Goal: Transaction & Acquisition: Obtain resource

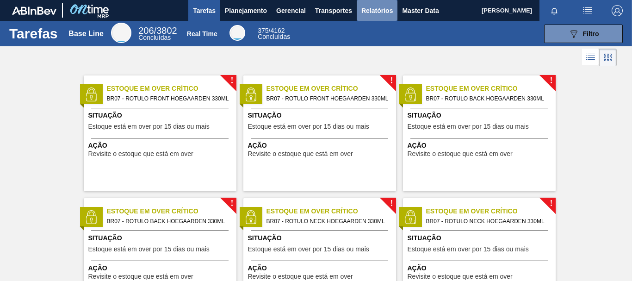
click at [386, 11] on span "Relatórios" at bounding box center [377, 10] width 31 height 11
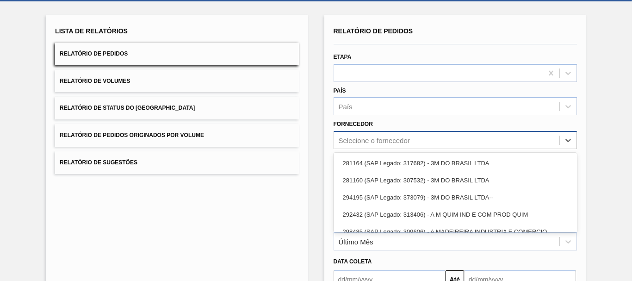
click at [375, 149] on div "option 281164 (SAP Legado: 317682) - 3M DO BRASIL LTDA focused, 1 of 101. 101 r…" at bounding box center [456, 140] width 244 height 18
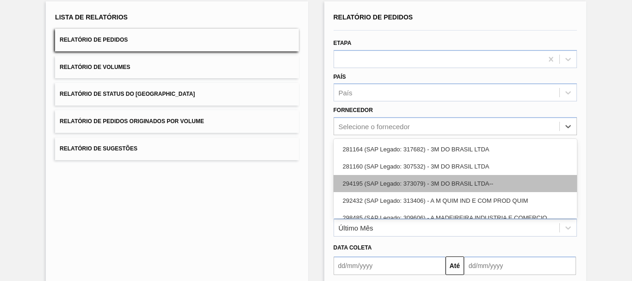
scroll to position [59, 0]
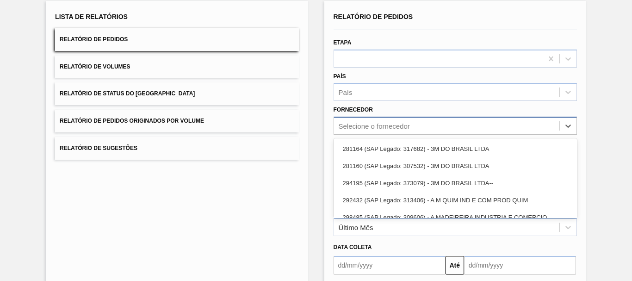
click at [372, 126] on div "Selecione o fornecedor" at bounding box center [374, 126] width 71 height 8
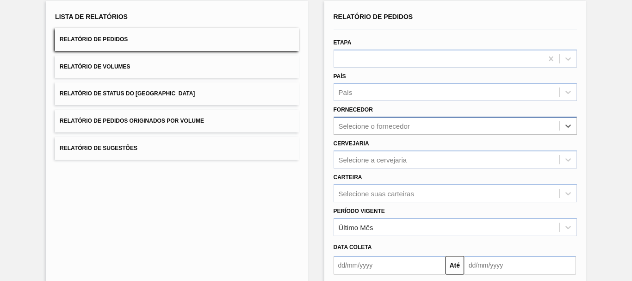
paste input "320622"
type input "320622"
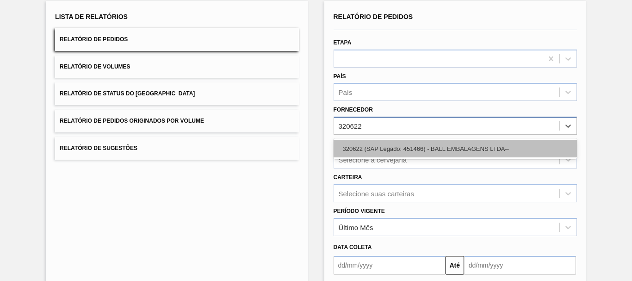
click at [383, 142] on div "320622 (SAP Legado: 451466) - BALL EMBALAGENS LTDA--" at bounding box center [456, 148] width 244 height 17
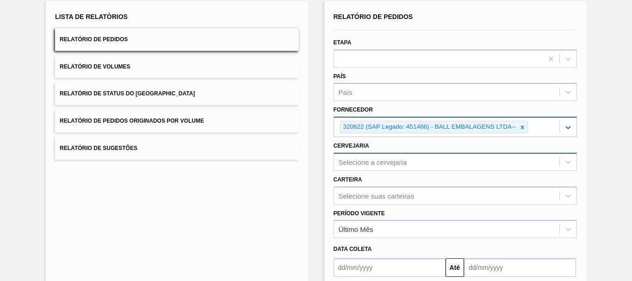
click at [384, 162] on div "Selecione a cervejaria" at bounding box center [456, 162] width 244 height 18
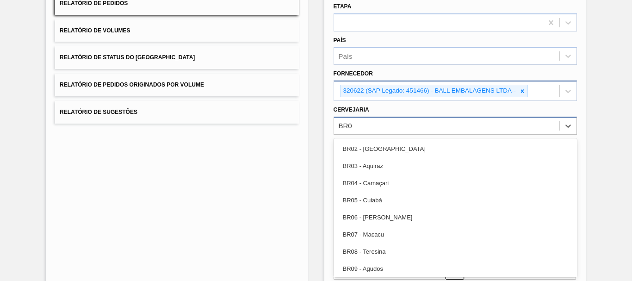
type input "BR08"
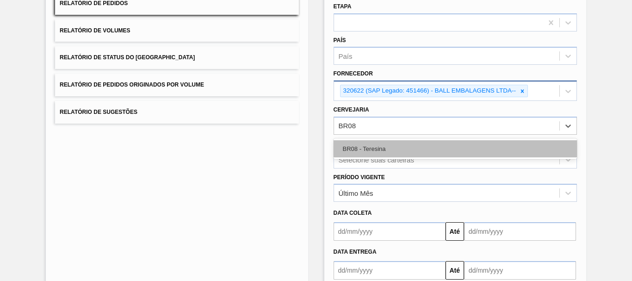
click at [395, 151] on div "BR08 - Teresina" at bounding box center [456, 148] width 244 height 17
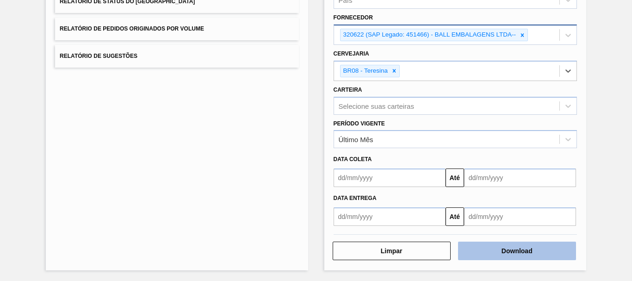
scroll to position [152, 0]
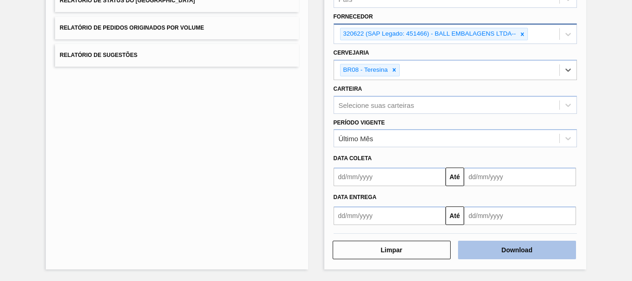
click at [549, 242] on button "Download" at bounding box center [517, 250] width 118 height 19
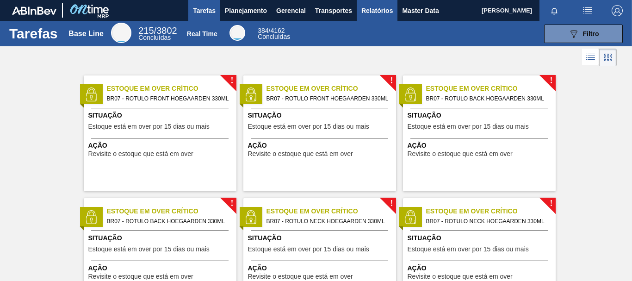
click at [372, 16] on button "Relatórios" at bounding box center [377, 10] width 41 height 21
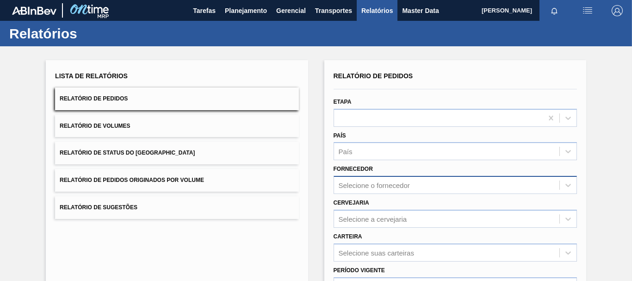
click at [428, 182] on div "Selecione o fornecedor" at bounding box center [456, 185] width 244 height 18
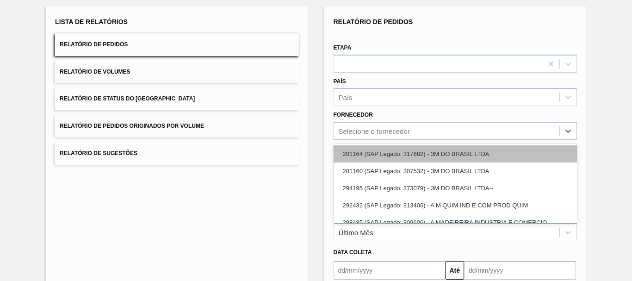
scroll to position [59, 0]
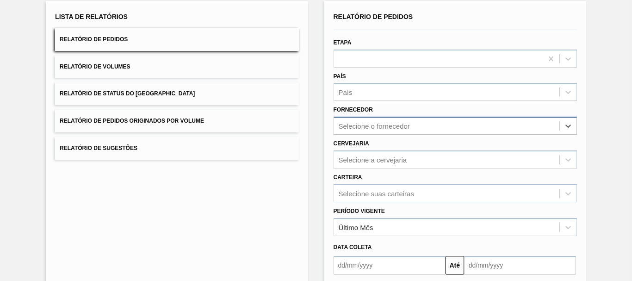
paste input "280389"
type input "280389"
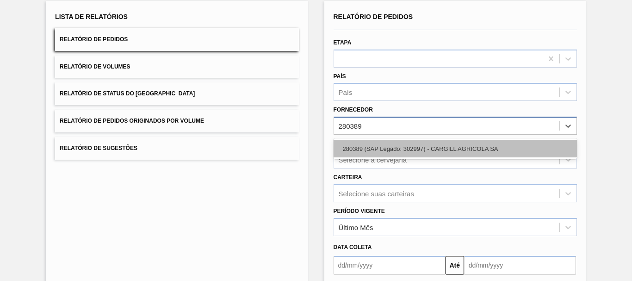
click at [380, 145] on div "280389 (SAP Legado: 302997) - CARGILL AGRICOLA SA" at bounding box center [456, 148] width 244 height 17
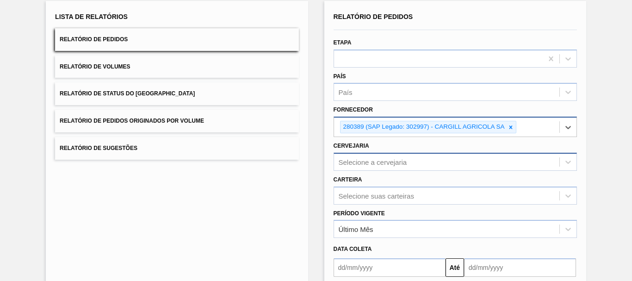
click at [383, 163] on div "Selecione a cervejaria" at bounding box center [456, 162] width 244 height 18
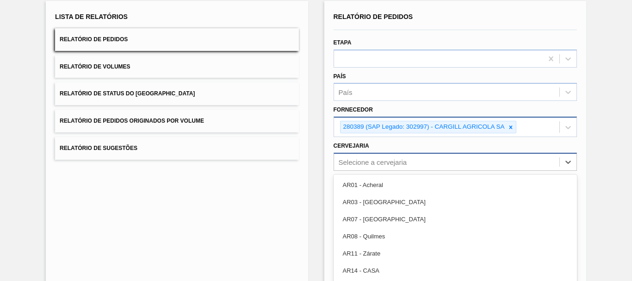
scroll to position [95, 0]
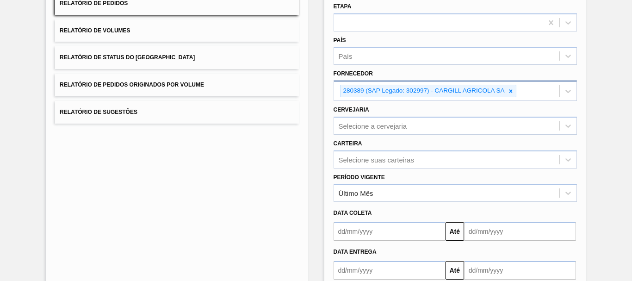
click at [319, 140] on div "Lista de Relatórios Relatório de Pedidos Relatório de Volumes Relatório de Stat…" at bounding box center [316, 143] width 632 height 385
click at [379, 129] on div "Selecione a cervejaria" at bounding box center [373, 126] width 69 height 8
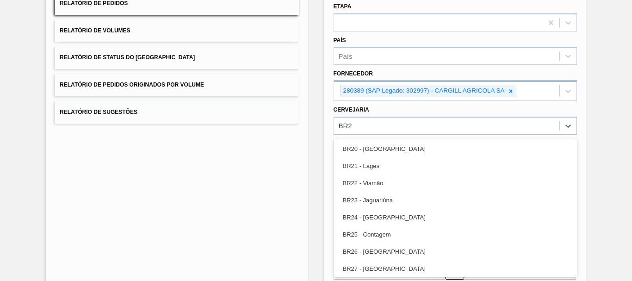
type input "BR27"
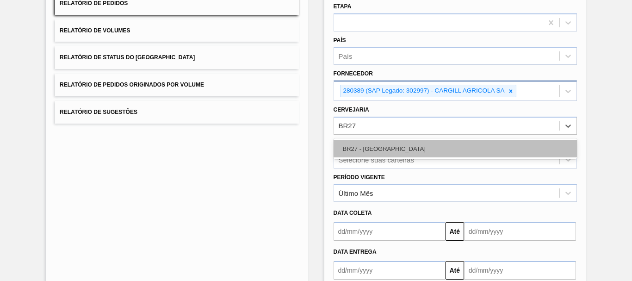
click at [398, 146] on div "BR27 - Nova Minas" at bounding box center [456, 148] width 244 height 17
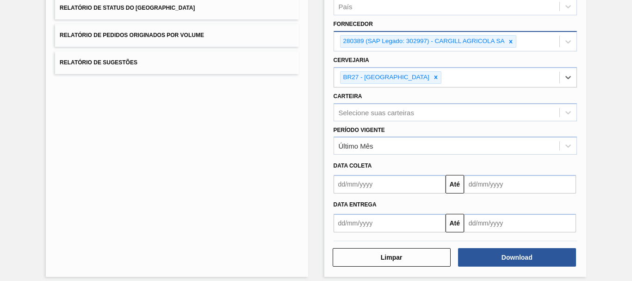
scroll to position [152, 0]
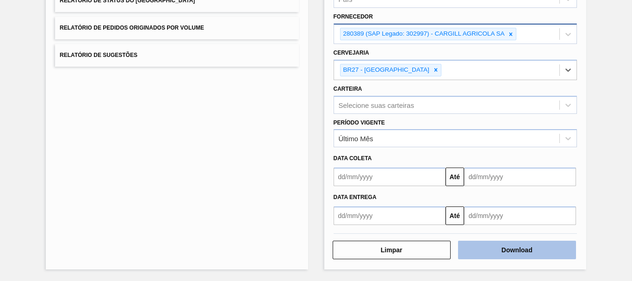
click at [538, 244] on button "Download" at bounding box center [517, 250] width 118 height 19
